Goal: Transaction & Acquisition: Purchase product/service

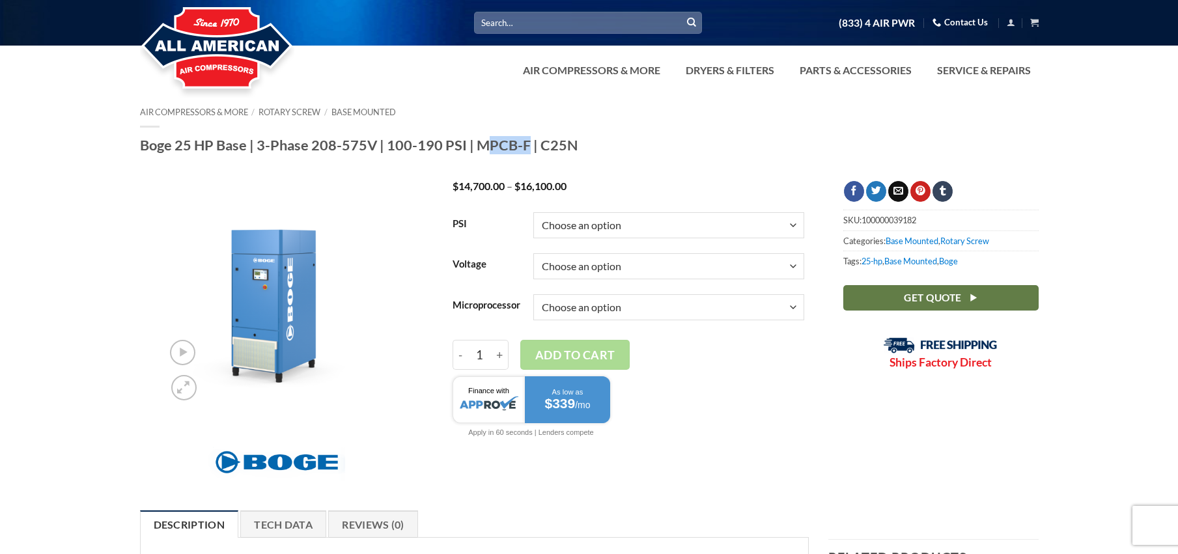
drag, startPoint x: 470, startPoint y: 144, endPoint x: 514, endPoint y: 144, distance: 44.9
click at [514, 144] on h1 "Boge 25 HP Base | 3-Phase 208-575V | 100-190 PSI | MPCB-F | C25N" at bounding box center [589, 145] width 899 height 18
click at [530, 144] on h1 "Boge 25 HP Base | 3-Phase 208-575V | 100-190 PSI | MPCB-F | C25N" at bounding box center [589, 145] width 899 height 18
click at [611, 221] on select "Choose an option 100 125 150 190" at bounding box center [668, 225] width 271 height 26
click at [591, 296] on select "Choose an option Base Focus 2.0" at bounding box center [668, 307] width 271 height 26
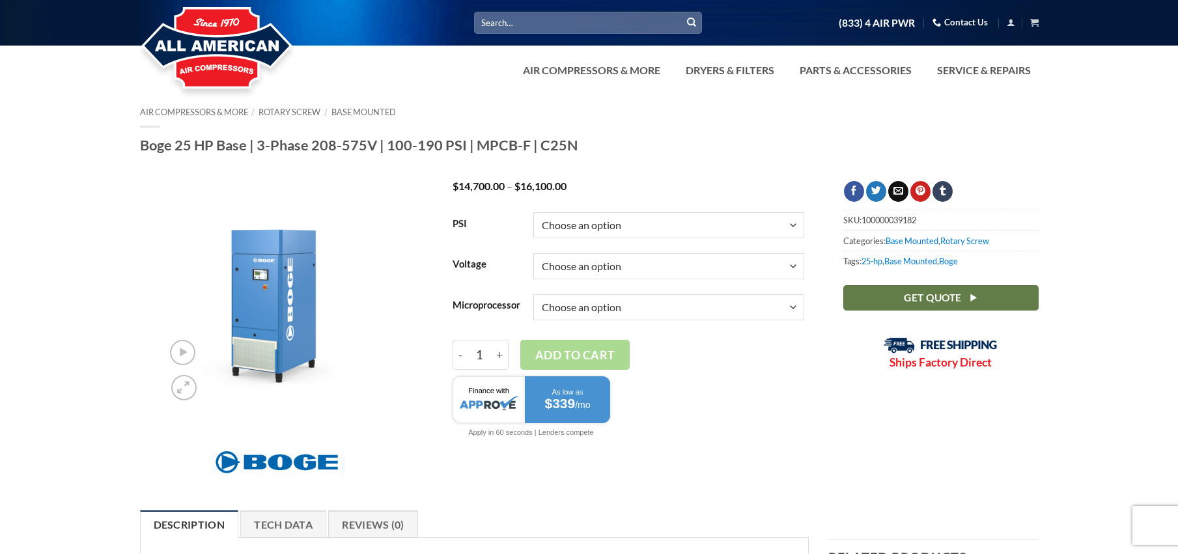
drag, startPoint x: 572, startPoint y: 145, endPoint x: 562, endPoint y: 145, distance: 10.4
click at [562, 145] on h1 "Boge 25 HP Base | 3-Phase 208-575V | 100-190 PSI | MPCB-F | C25N" at bounding box center [589, 145] width 899 height 18
click at [578, 141] on h1 "Boge 25 HP Base | 3-Phase 208-575V | 100-190 PSI | MPCB-F | C25N" at bounding box center [589, 145] width 899 height 18
